Goal: Task Accomplishment & Management: Use online tool/utility

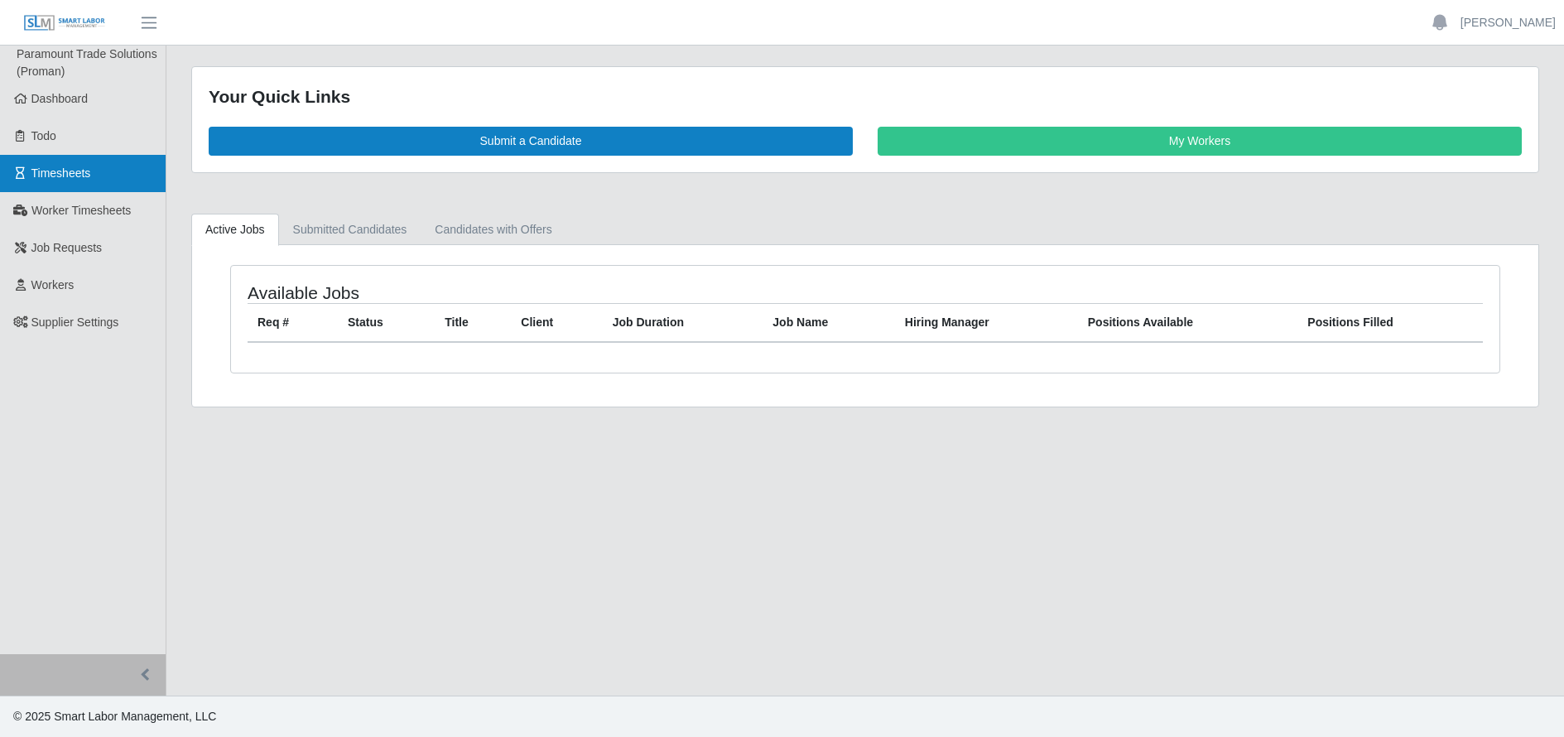
click at [87, 176] on span "Timesheets" at bounding box center [61, 172] width 60 height 13
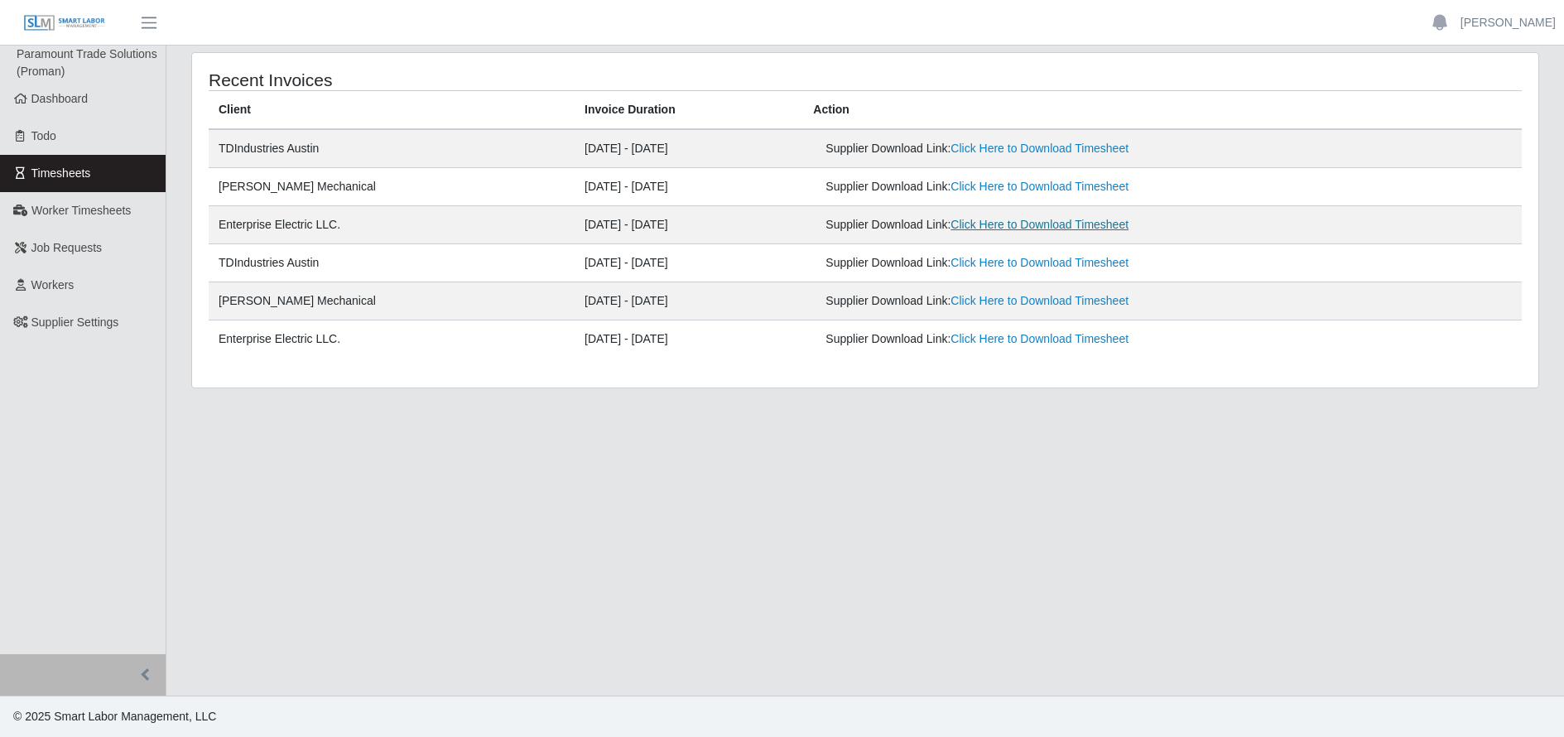
click at [994, 219] on link "Click Here to Download Timesheet" at bounding box center [1040, 224] width 178 height 13
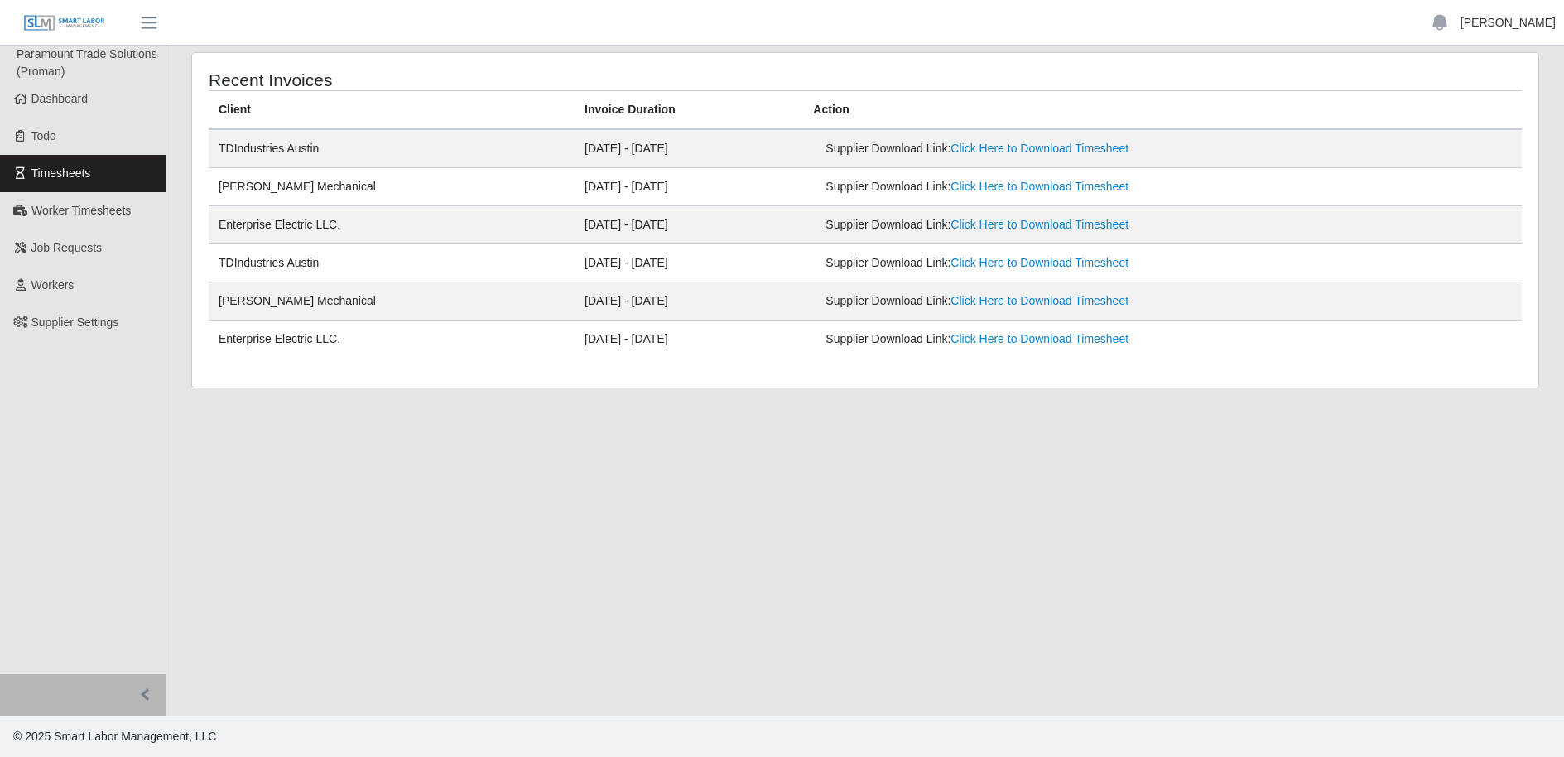
click at [1487, 26] on link "[PERSON_NAME]" at bounding box center [1508, 22] width 95 height 17
click at [1464, 113] on link "Logout" at bounding box center [1488, 115] width 149 height 35
